Goal: Book appointment/travel/reservation

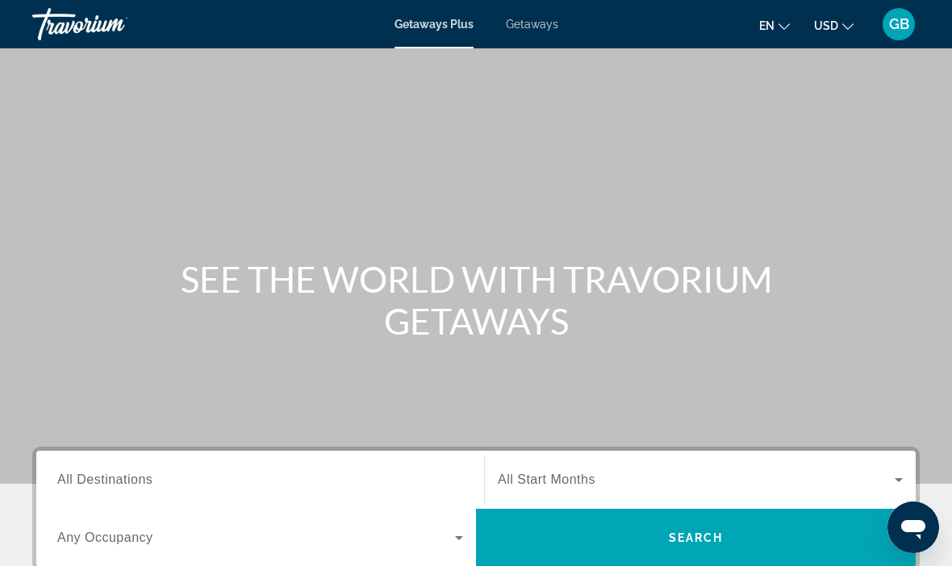
click at [539, 31] on span "Getaways" at bounding box center [532, 24] width 52 height 13
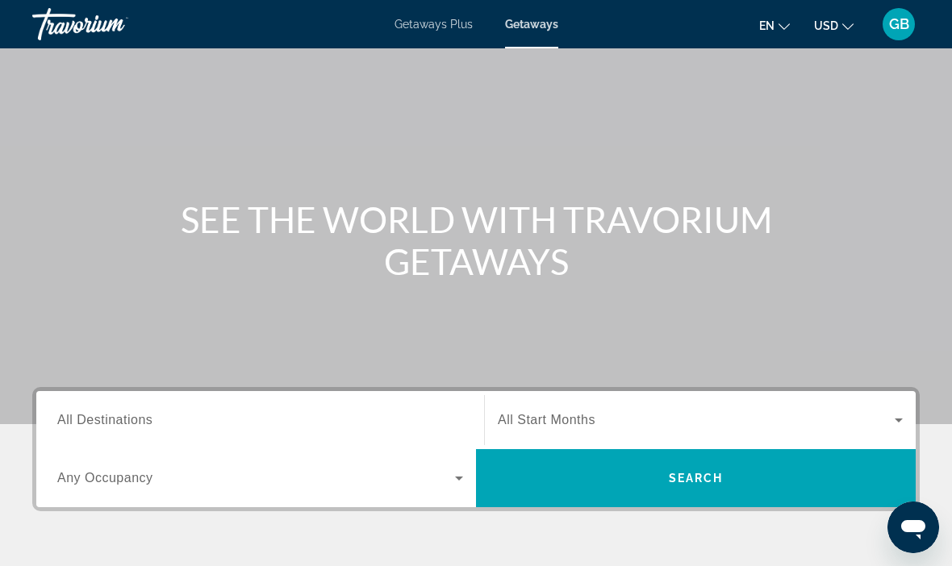
click at [126, 428] on div "Destination All Destinations" at bounding box center [260, 421] width 406 height 46
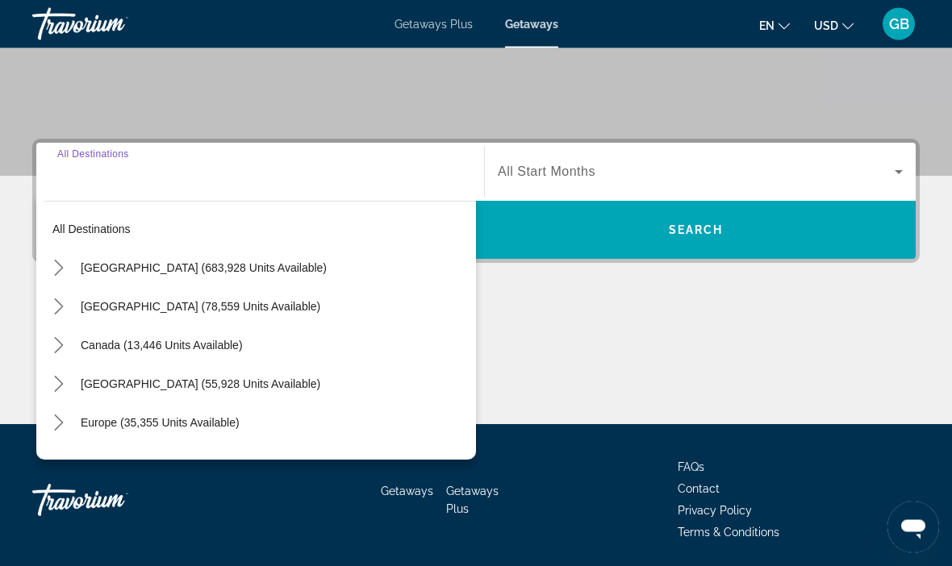
scroll to position [308, 0]
click at [219, 262] on span "[GEOGRAPHIC_DATA] (683,928 units available)" at bounding box center [204, 267] width 246 height 13
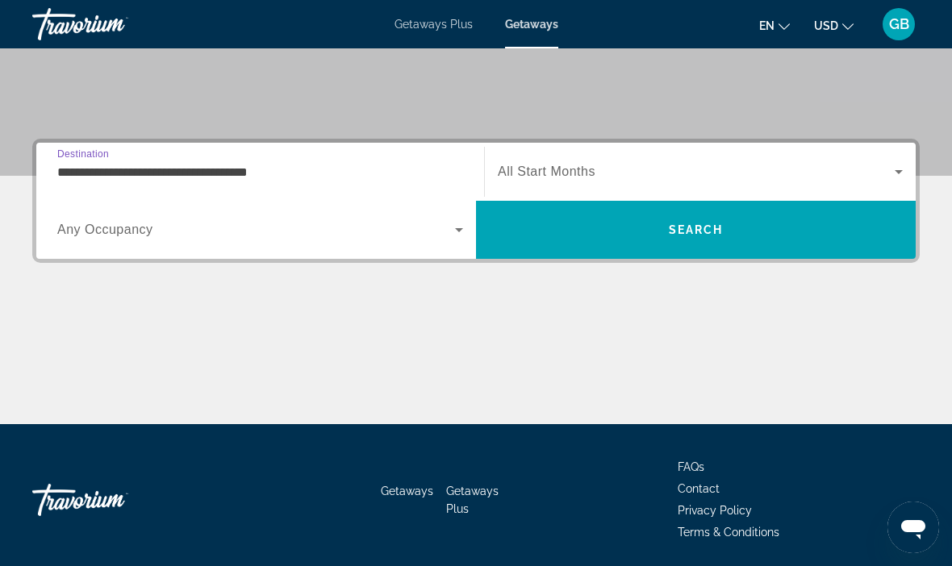
click at [267, 176] on input "**********" at bounding box center [260, 172] width 406 height 19
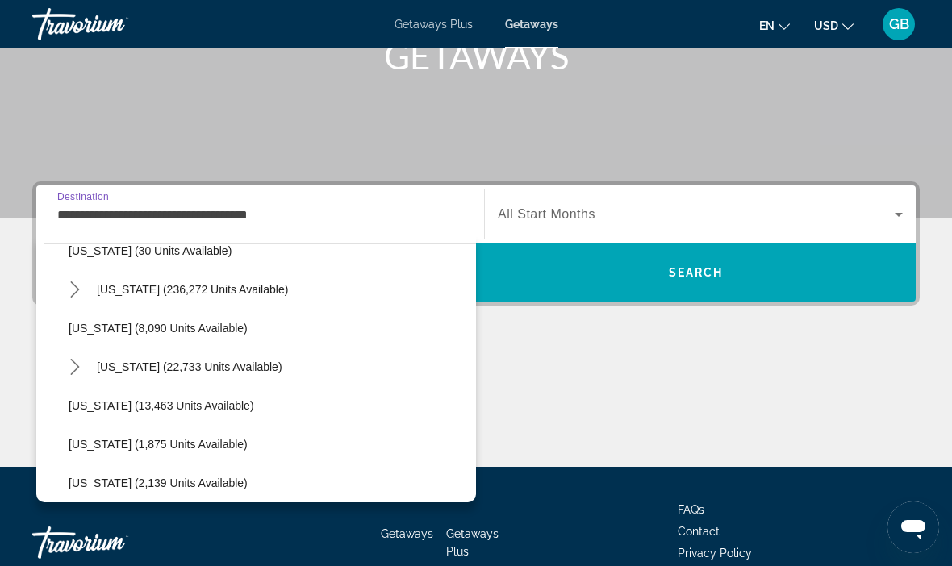
scroll to position [256, 0]
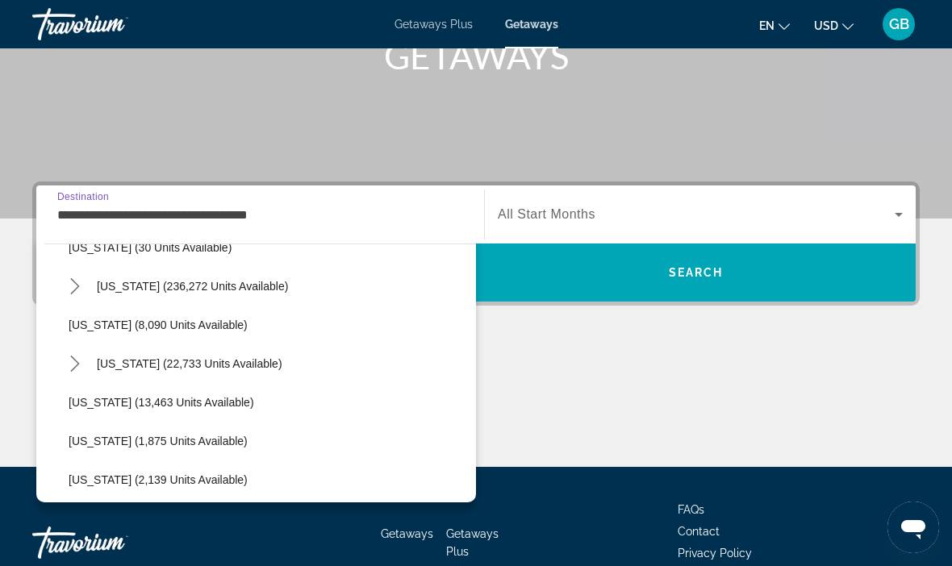
click at [210, 367] on span "[US_STATE] (22,733 units available)" at bounding box center [190, 363] width 186 height 13
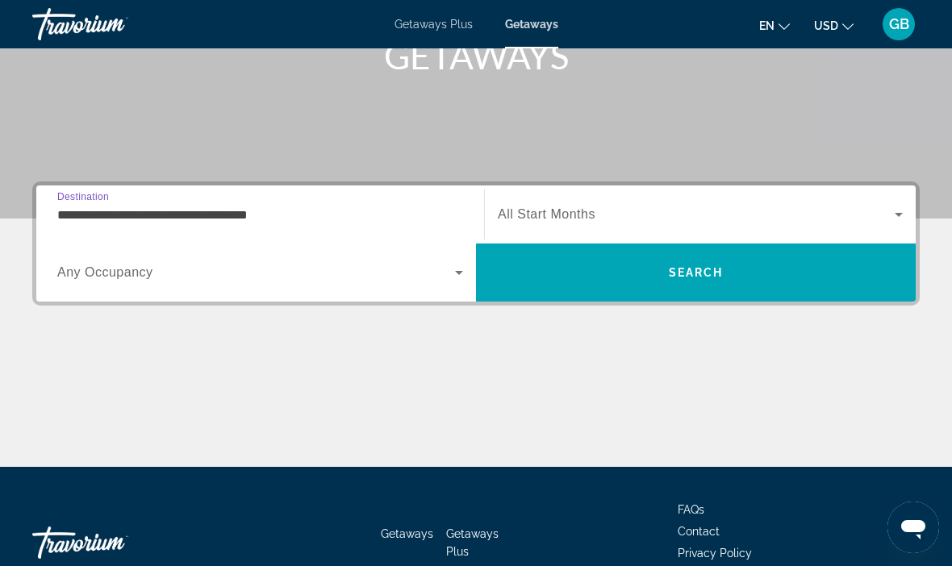
type input "**********"
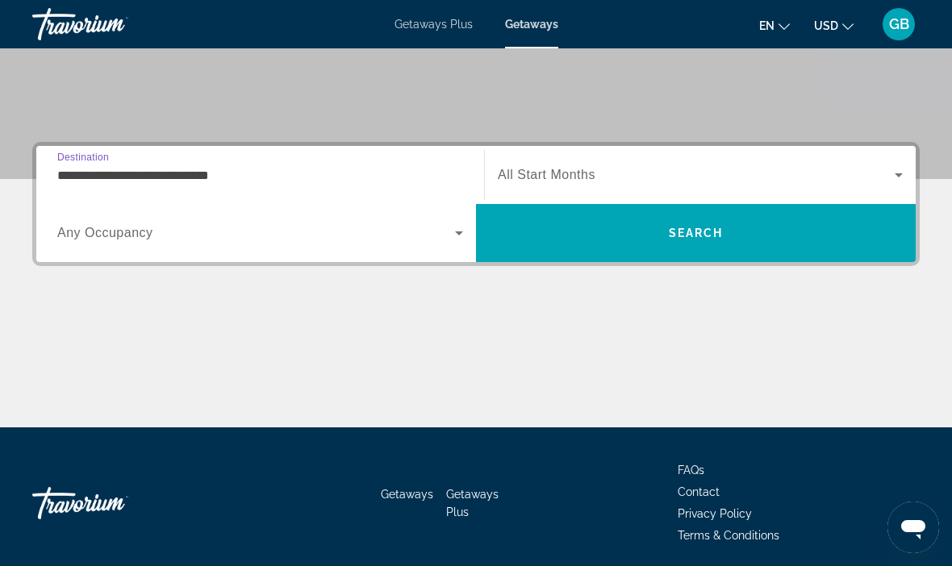
scroll to position [307, 0]
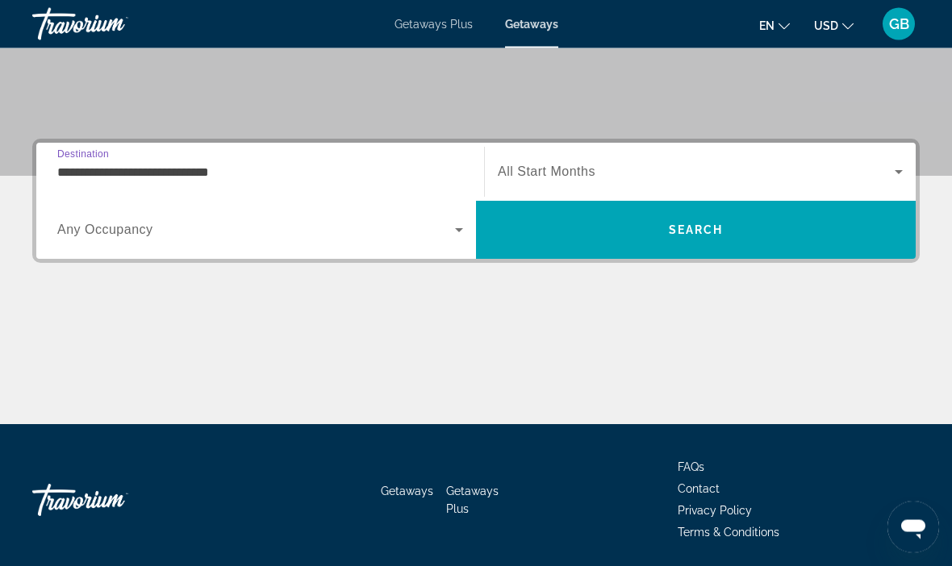
click at [595, 169] on span "Search widget" at bounding box center [696, 172] width 397 height 19
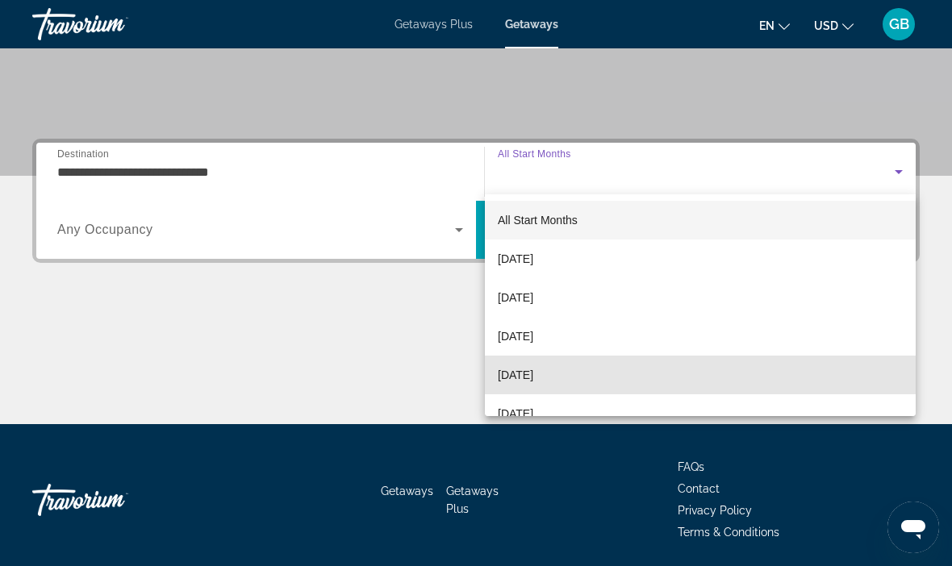
click at [533, 373] on span "[DATE]" at bounding box center [515, 374] width 35 height 19
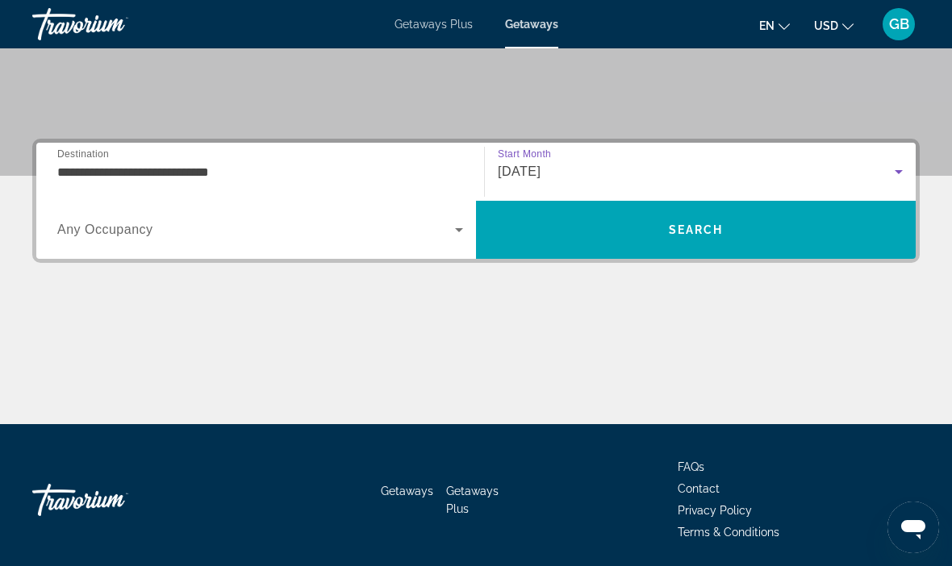
click at [748, 229] on span "Search" at bounding box center [696, 230] width 440 height 39
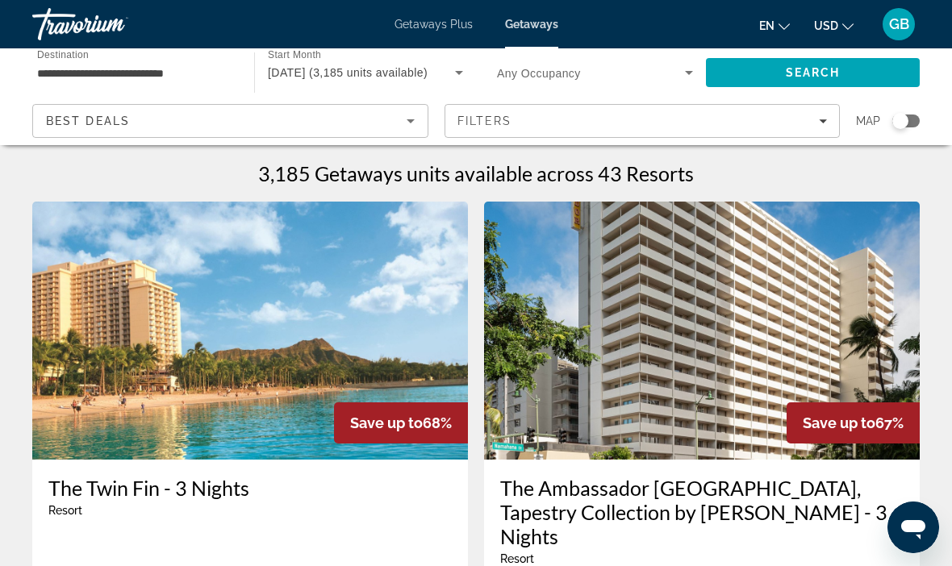
click at [415, 127] on icon "Sort by" at bounding box center [410, 120] width 19 height 19
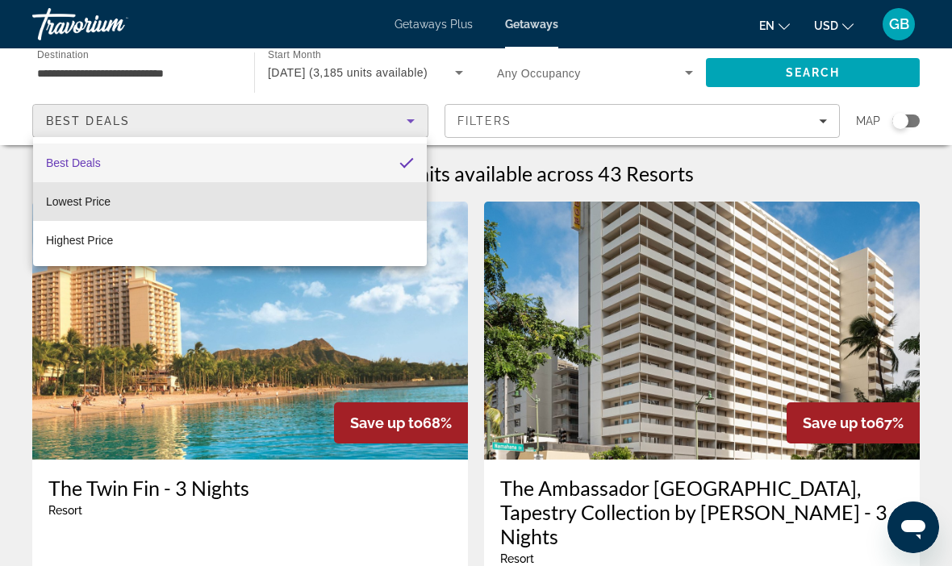
click at [121, 204] on mat-option "Lowest Price" at bounding box center [230, 201] width 394 height 39
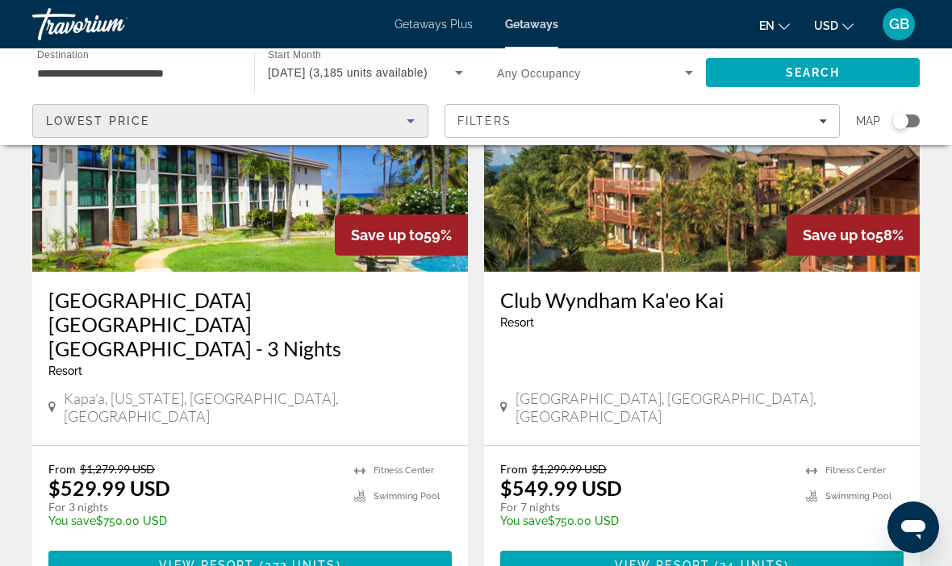
scroll to position [783, 0]
